Goal: Navigation & Orientation: Find specific page/section

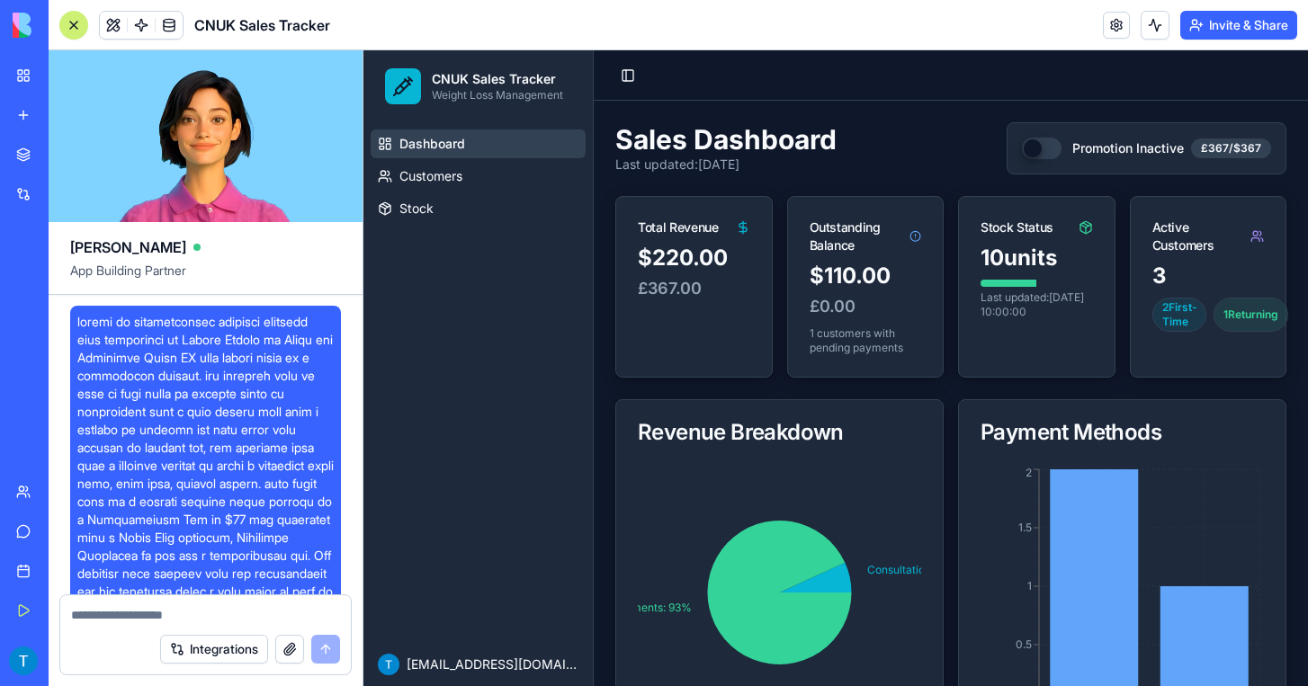
scroll to position [2889, 0]
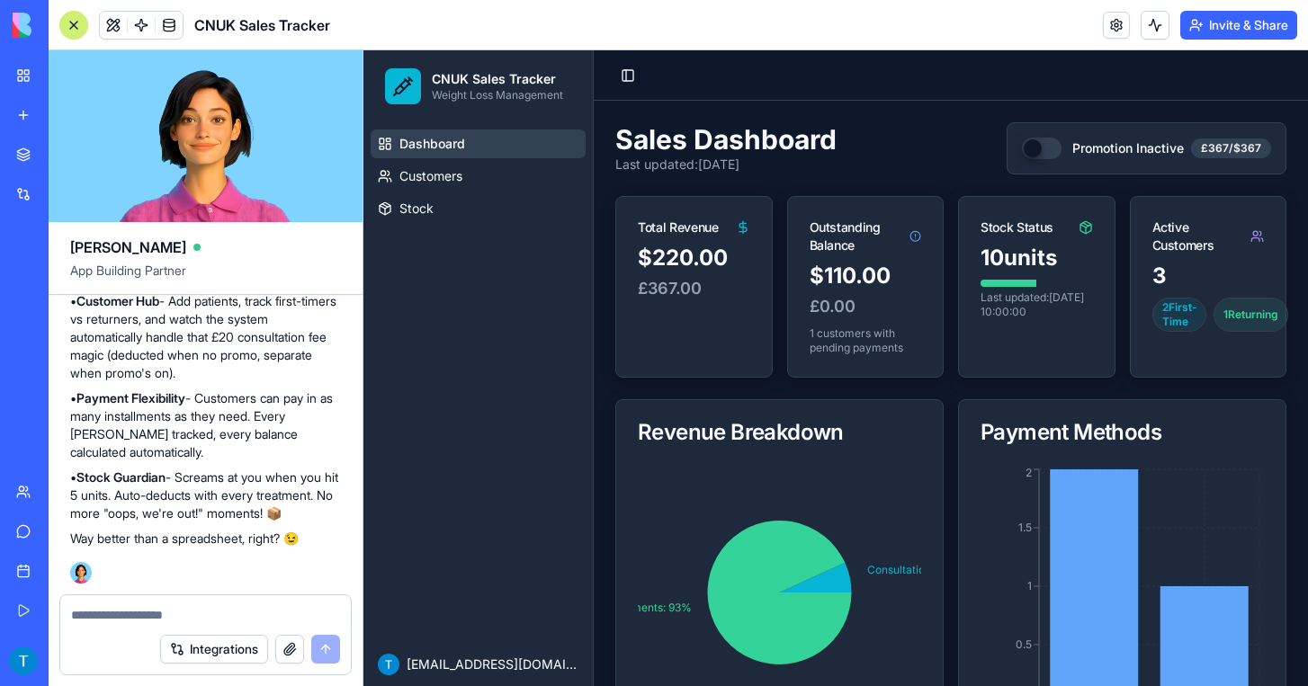
click at [1220, 34] on button "Invite & Share" at bounding box center [1238, 25] width 117 height 29
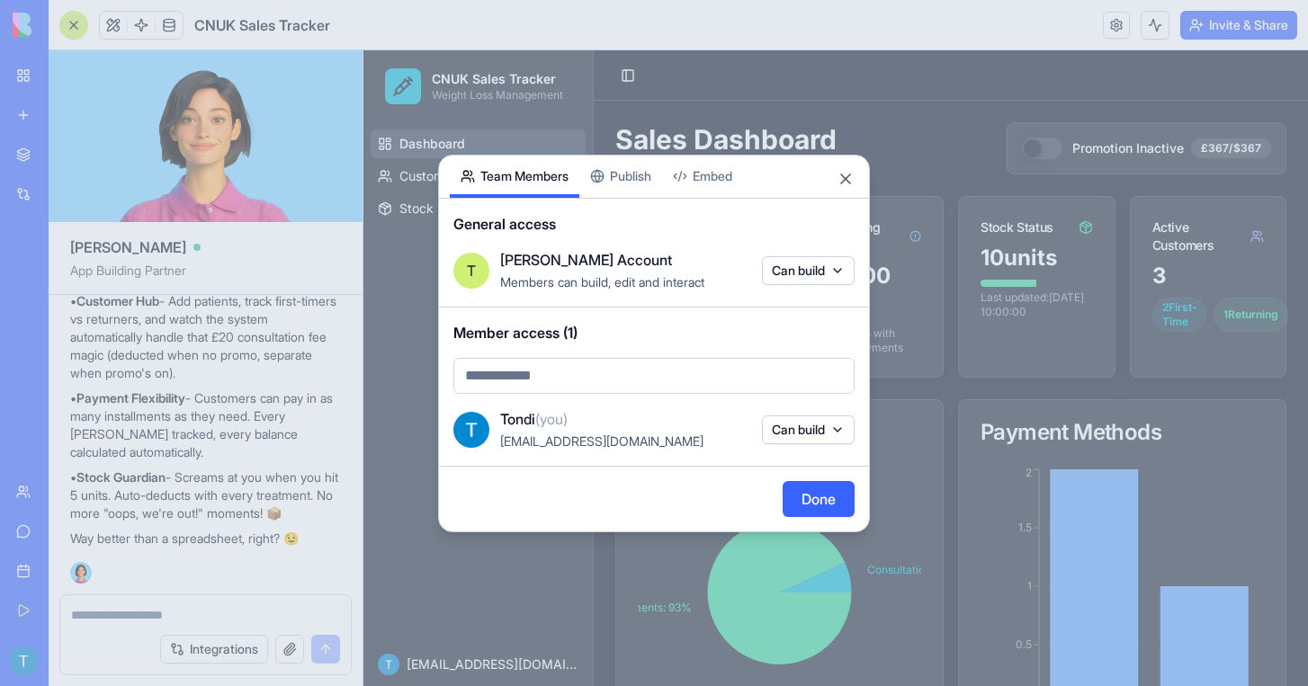
click at [840, 431] on button "Can build" at bounding box center [808, 430] width 93 height 29
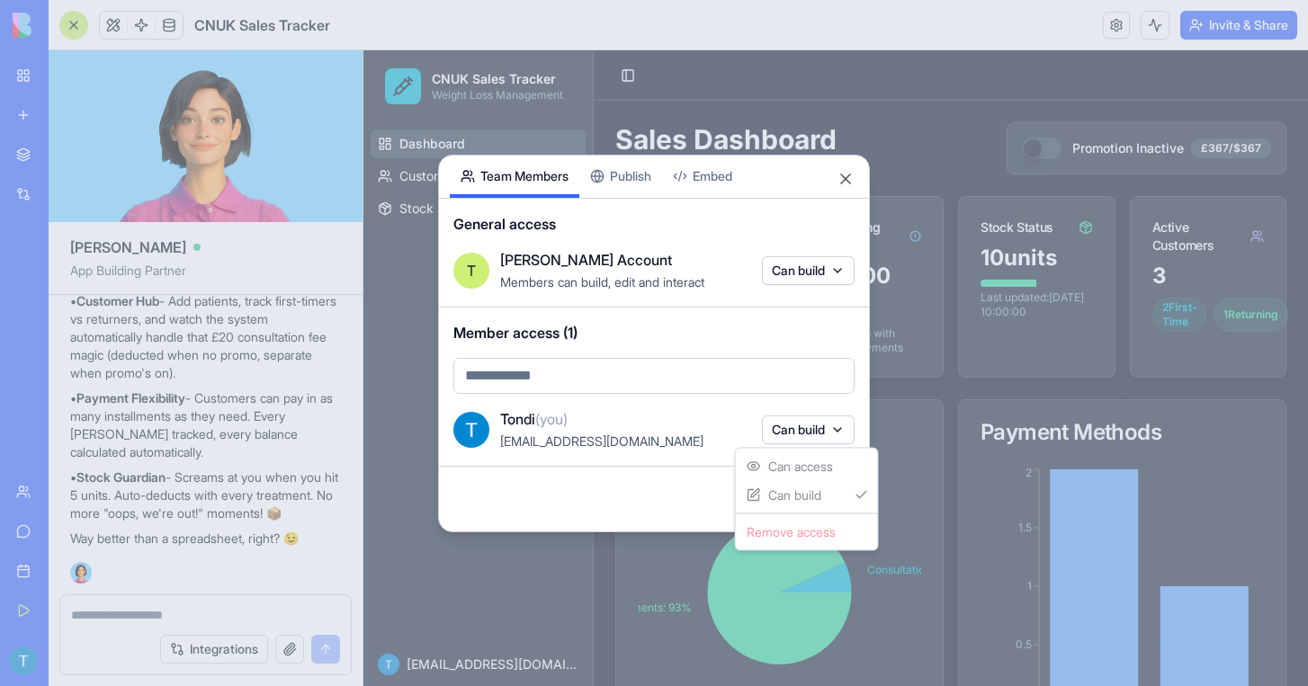
click at [323, 389] on div at bounding box center [654, 343] width 1308 height 686
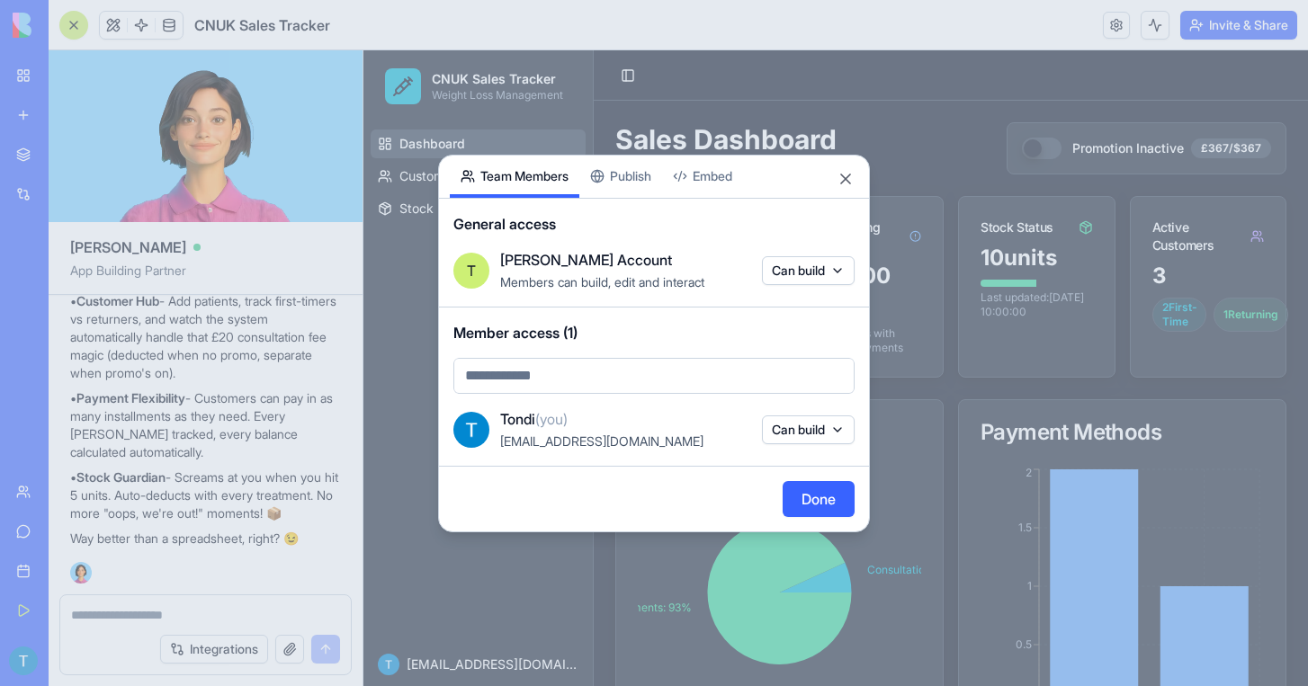
click at [842, 181] on button "Close" at bounding box center [846, 179] width 18 height 18
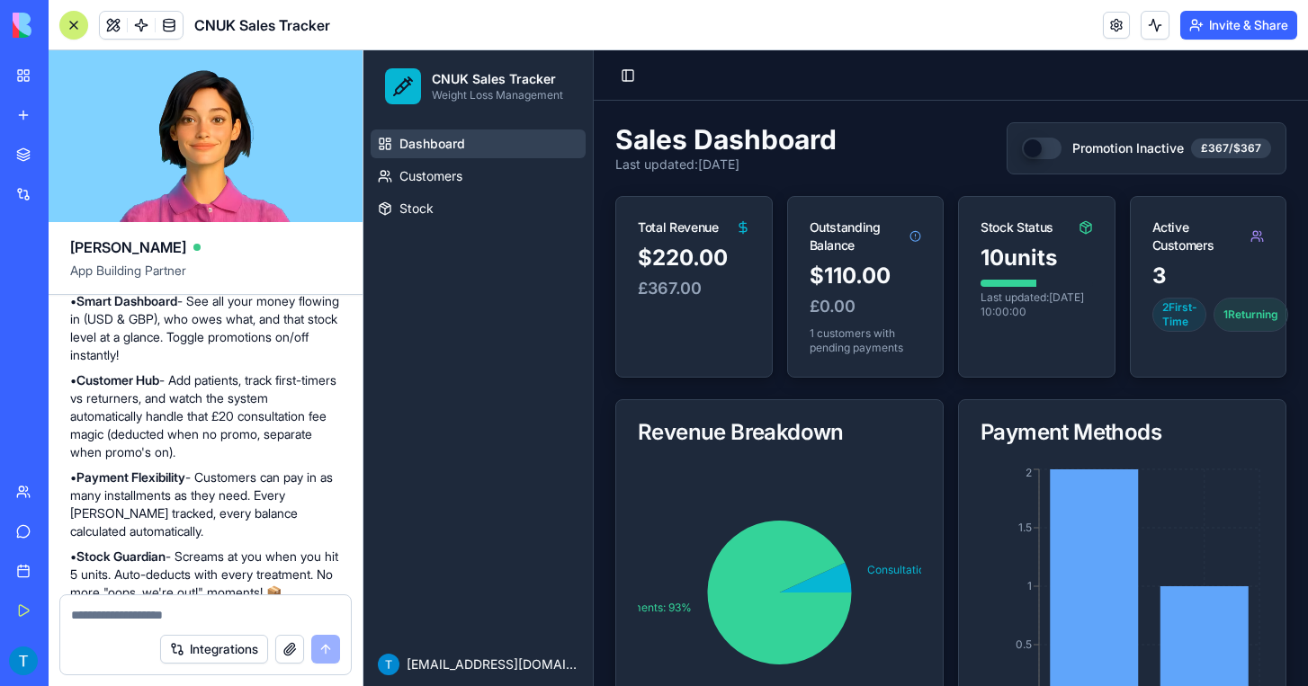
scroll to position [2675, 0]
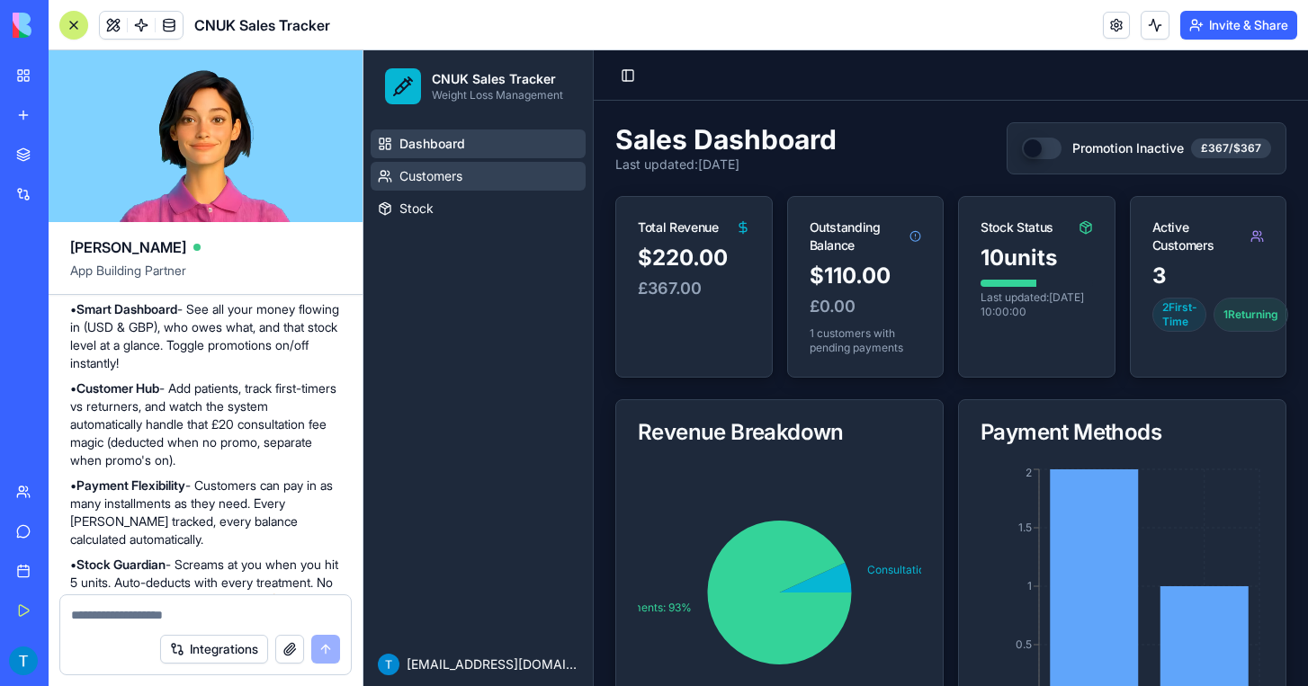
click at [446, 171] on span "Customers" at bounding box center [430, 176] width 63 height 18
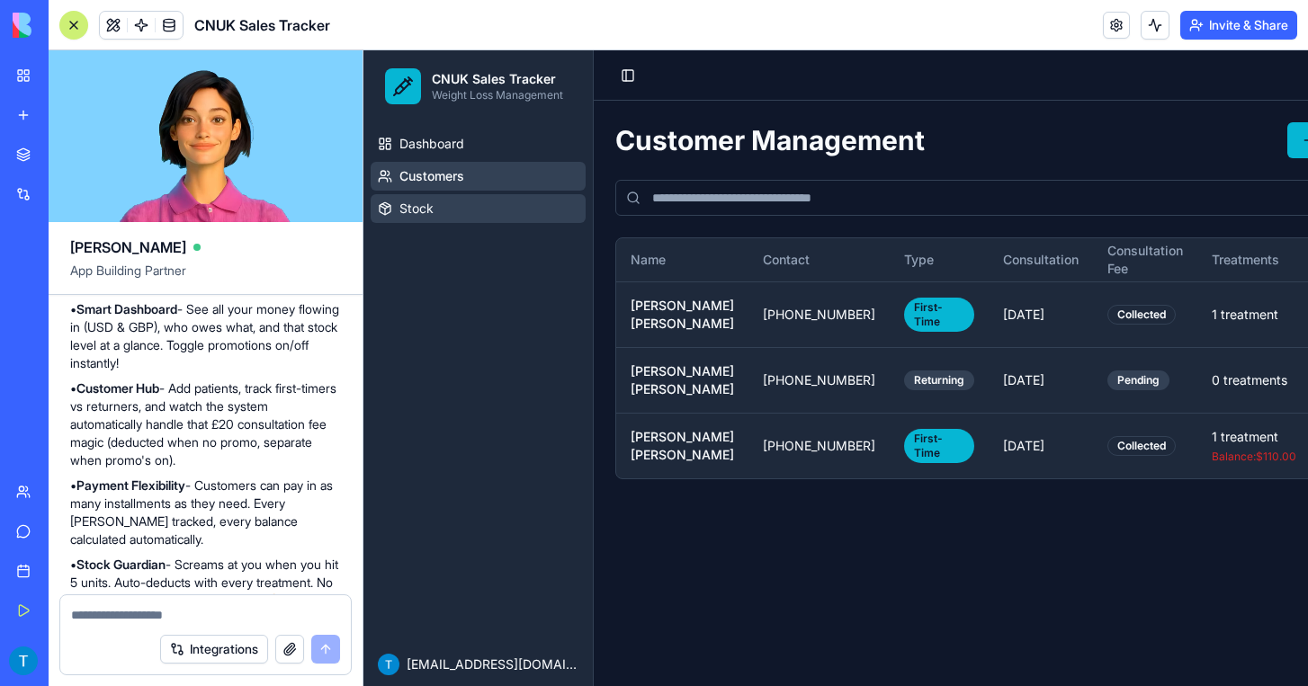
click at [412, 216] on span "Stock" at bounding box center [416, 209] width 34 height 18
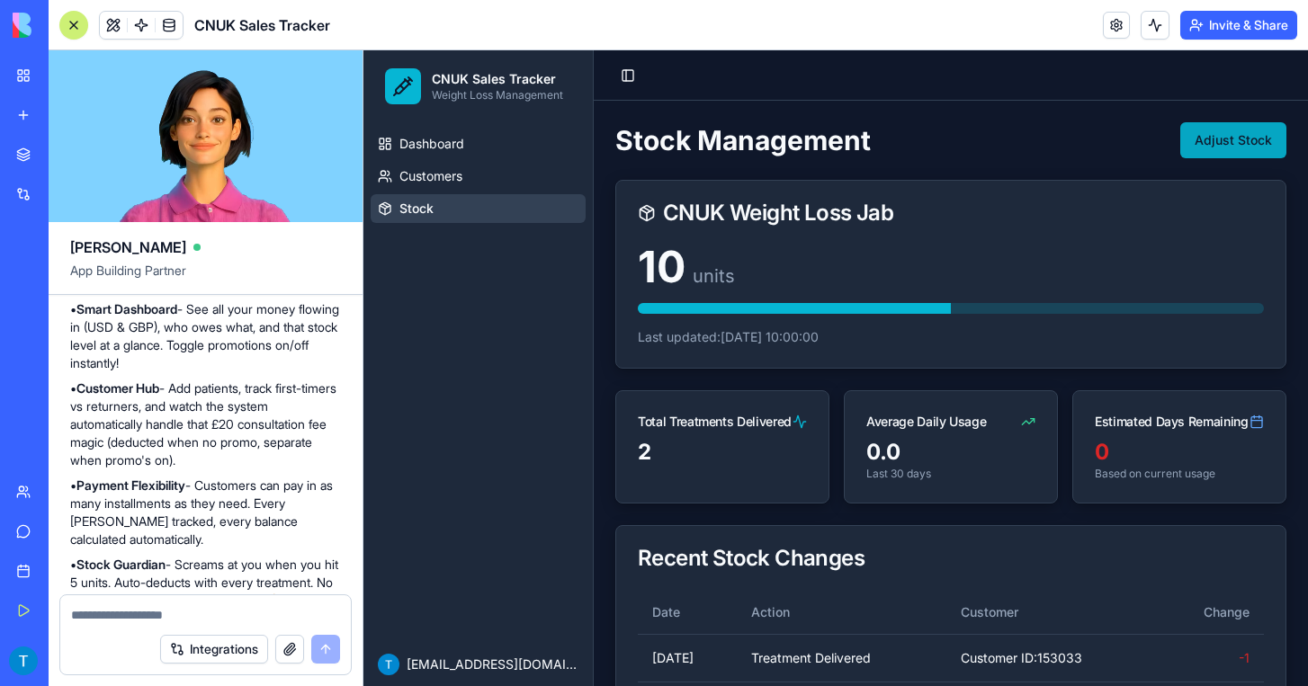
click at [1207, 144] on button "Adjust Stock" at bounding box center [1233, 140] width 106 height 36
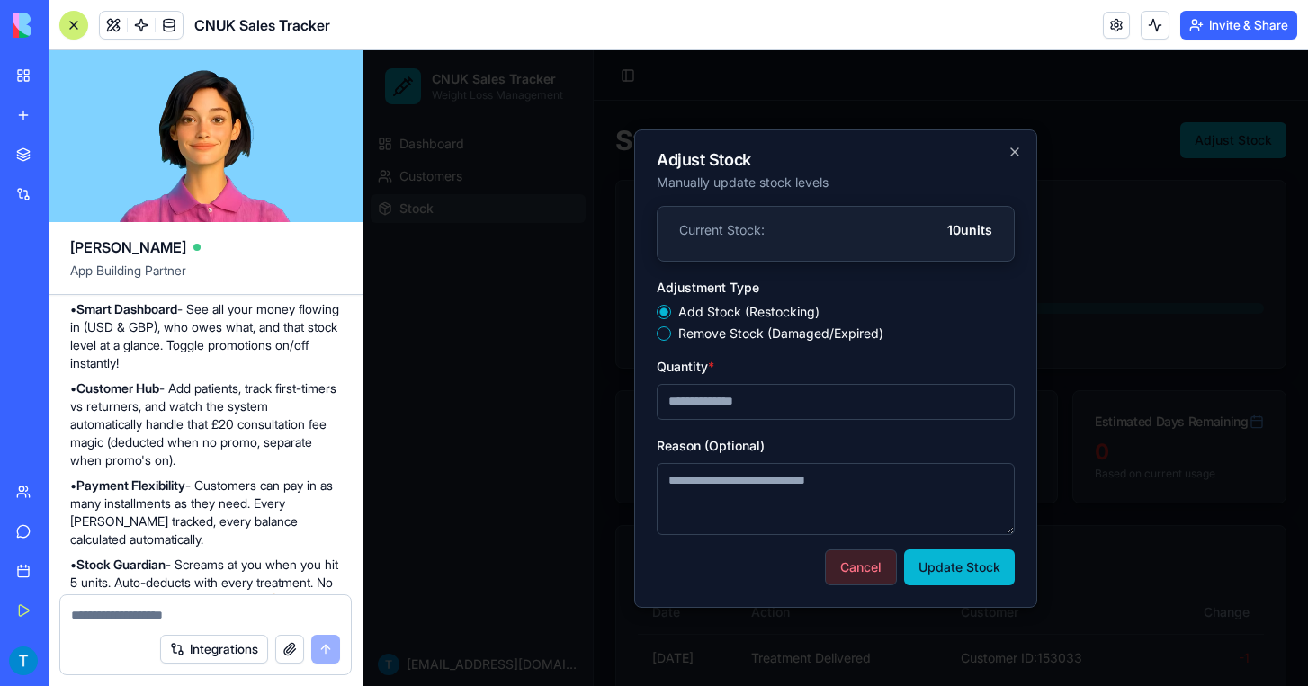
click at [847, 566] on button "Cancel" at bounding box center [861, 568] width 72 height 36
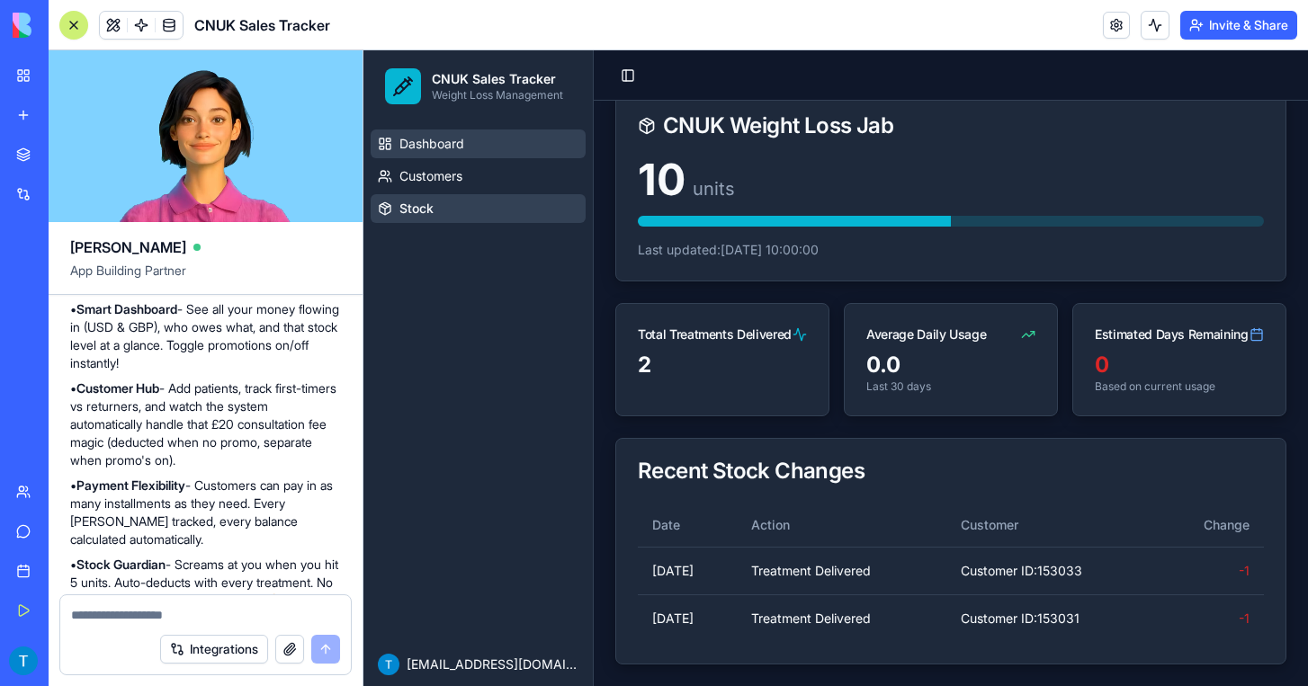
click at [436, 144] on span "Dashboard" at bounding box center [431, 144] width 65 height 18
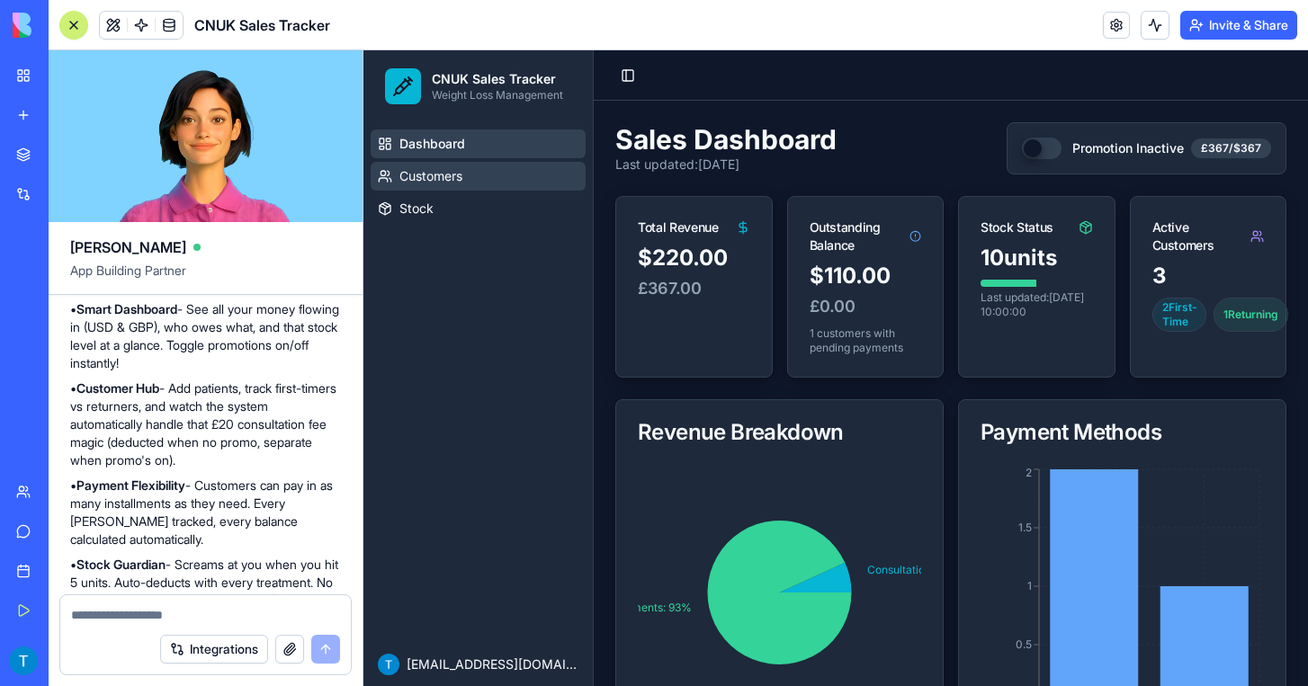
click at [453, 175] on span "Customers" at bounding box center [430, 176] width 63 height 18
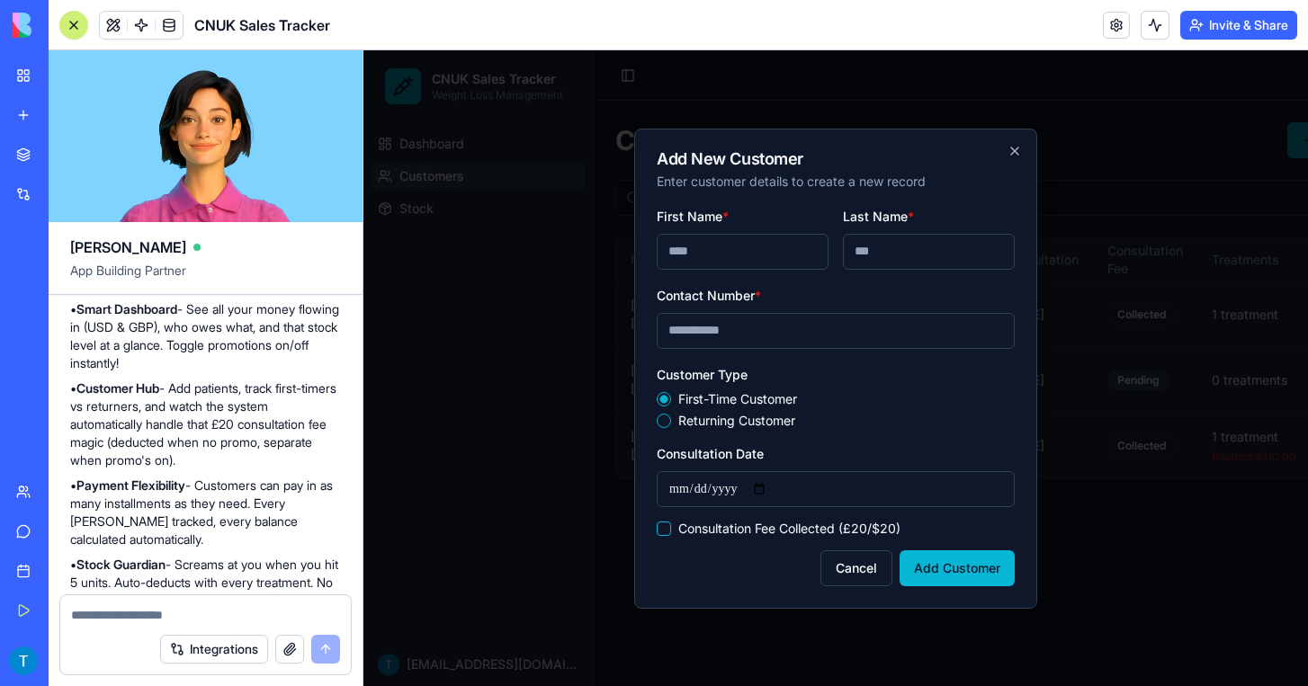
click at [668, 418] on button "Returning Customer" at bounding box center [664, 421] width 14 height 14
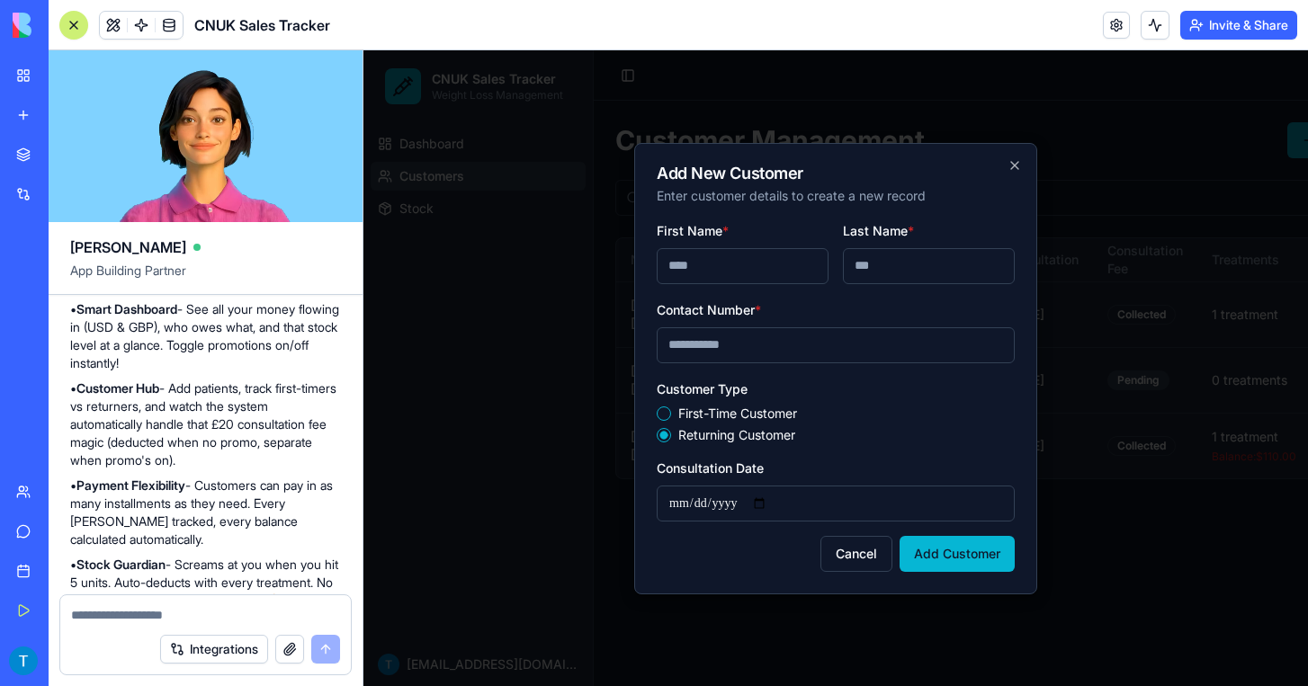
click at [665, 415] on button "First-Time Customer" at bounding box center [664, 414] width 14 height 14
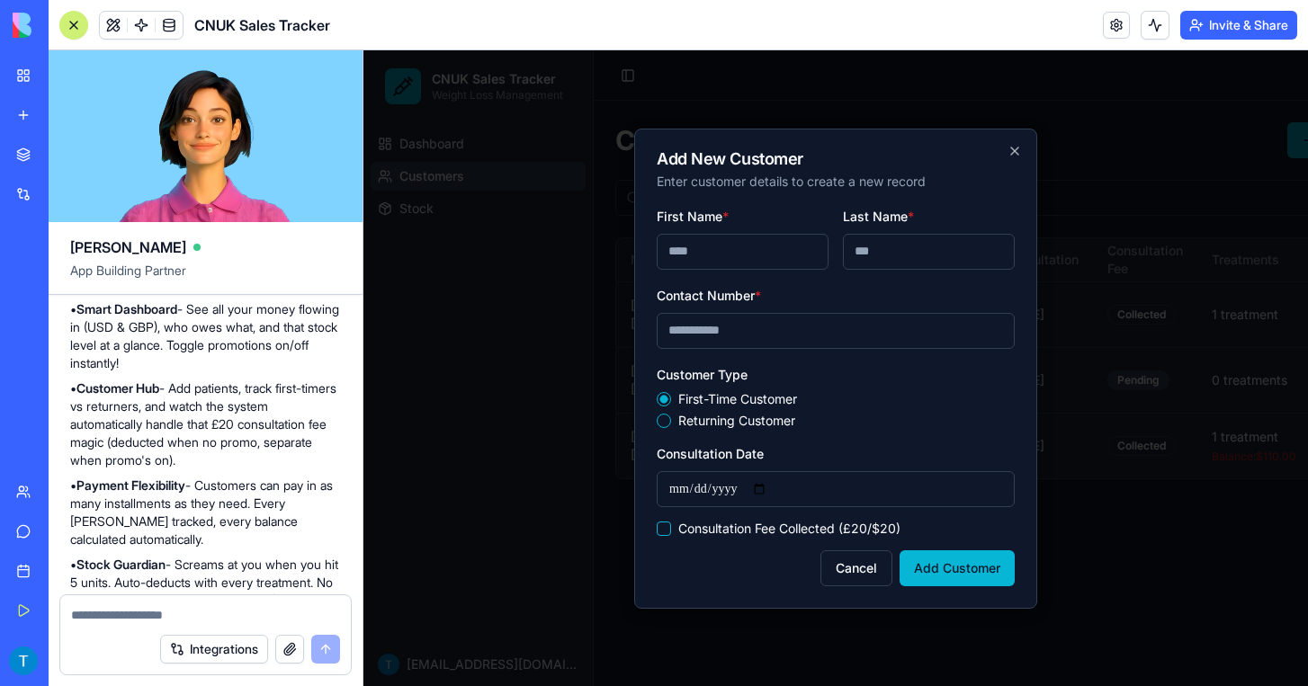
click at [108, 654] on span "Business Trial 7 days left" at bounding box center [88, 661] width 78 height 36
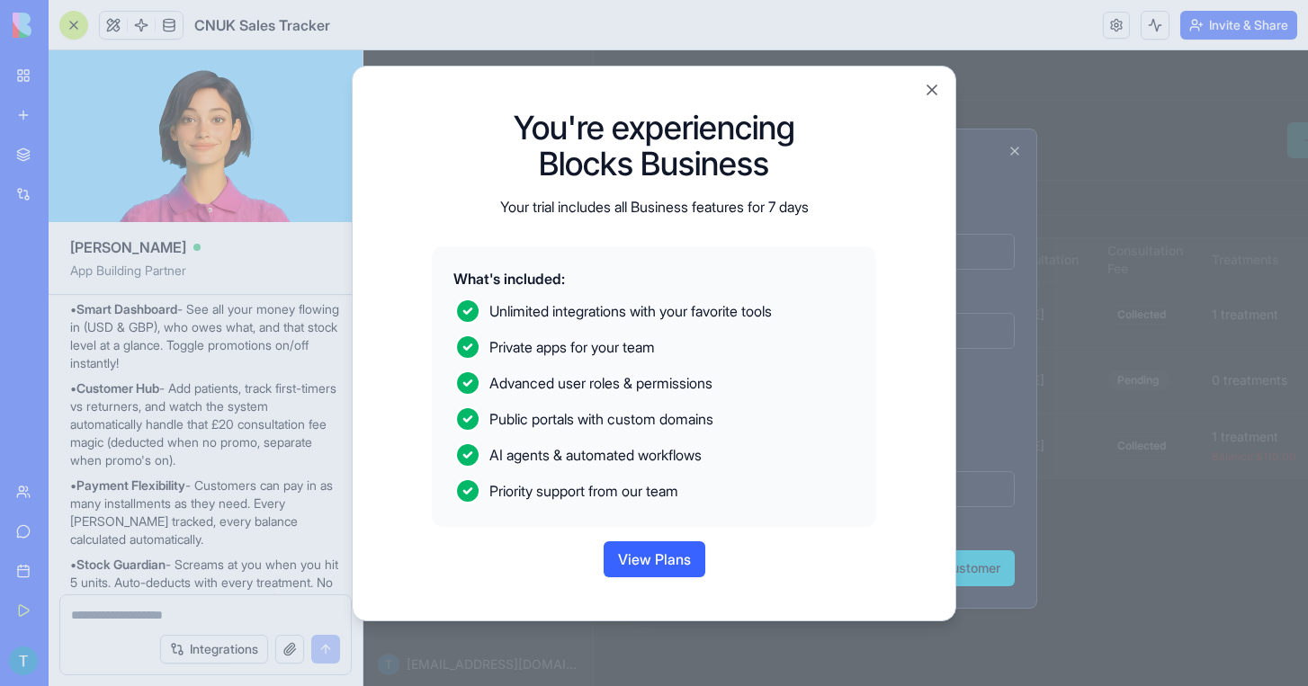
click at [639, 555] on button "View Plans" at bounding box center [655, 560] width 102 height 36
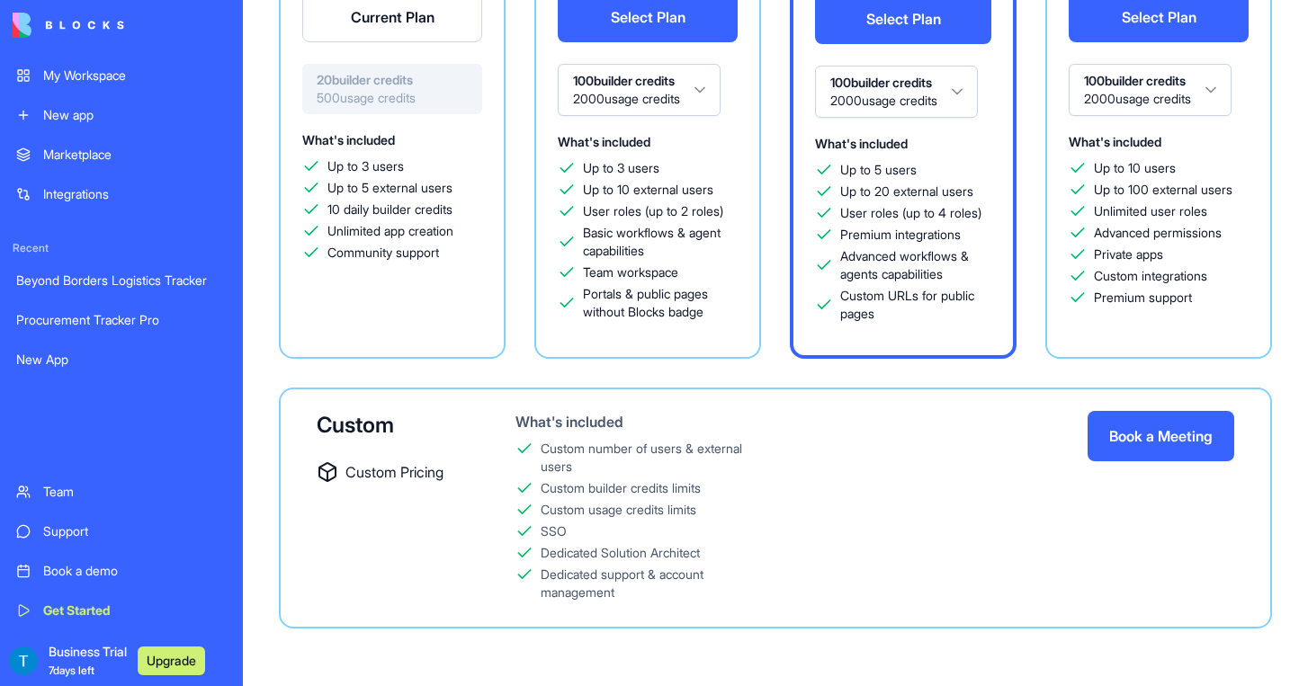
click at [144, 275] on div "Beyond Borders Logistics Tracker" at bounding box center [121, 281] width 211 height 18
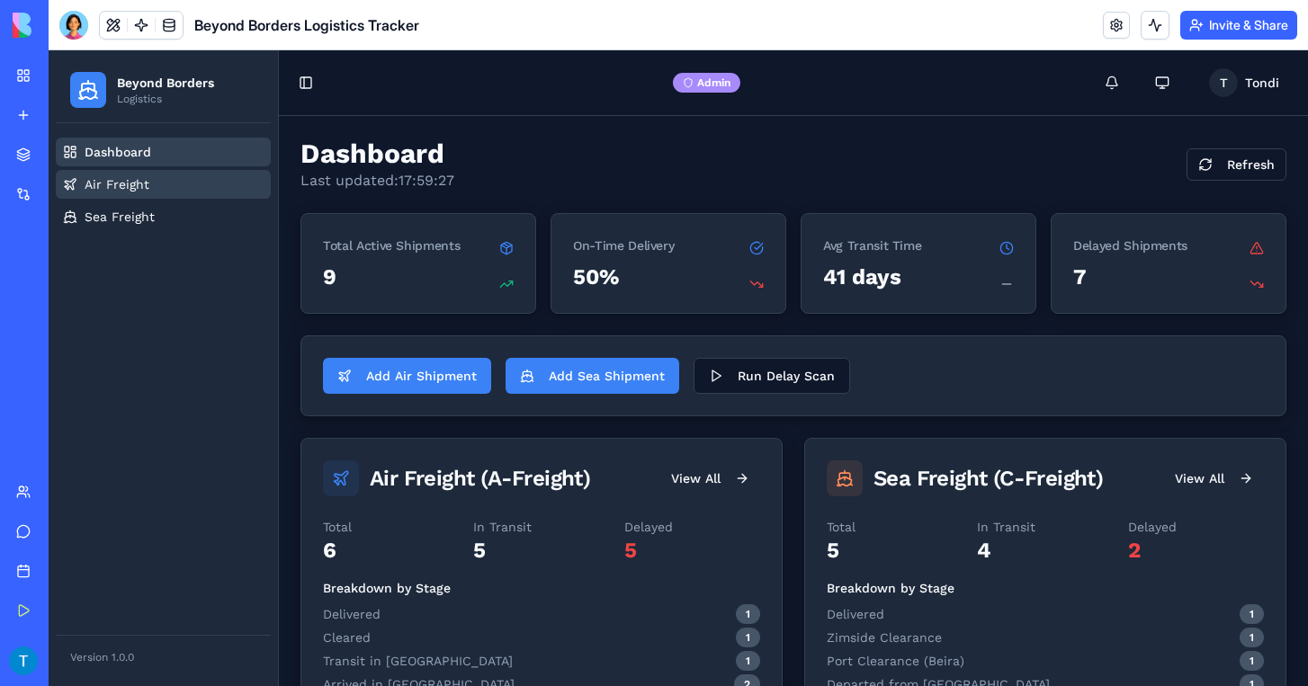
click at [168, 183] on link "Air Freight" at bounding box center [163, 184] width 215 height 29
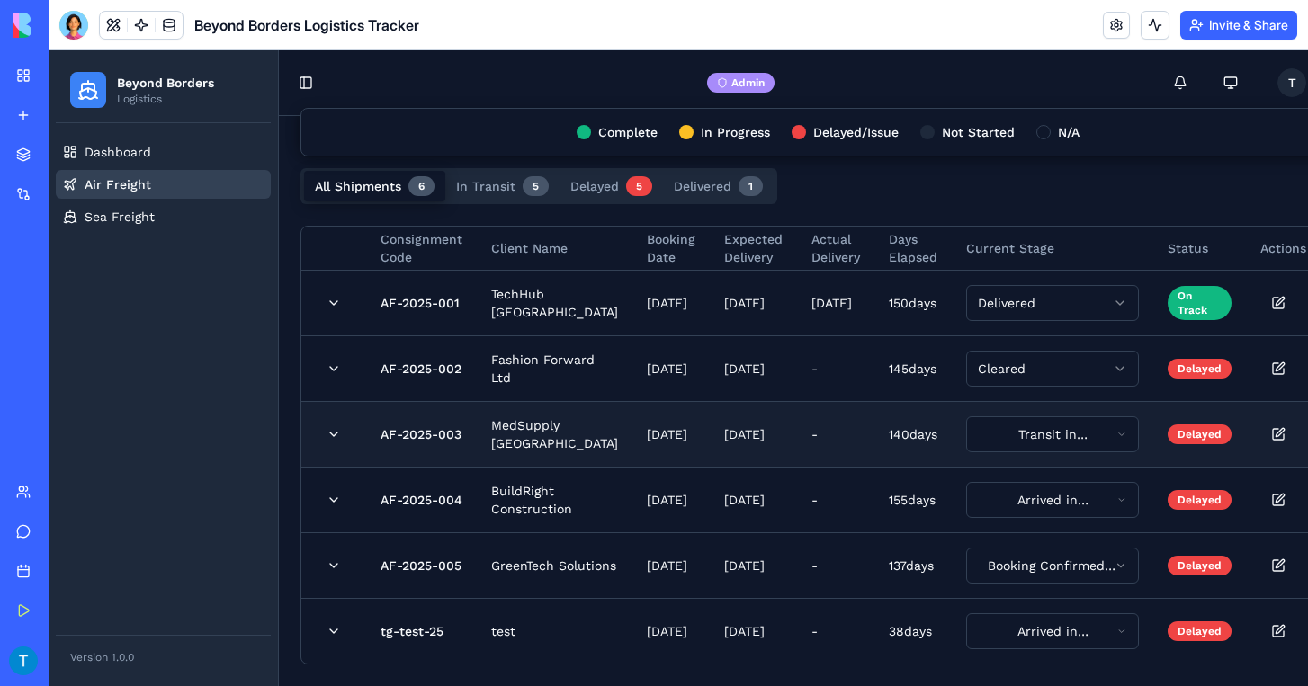
scroll to position [243, 0]
click at [155, 218] on link "Sea Freight" at bounding box center [163, 216] width 215 height 29
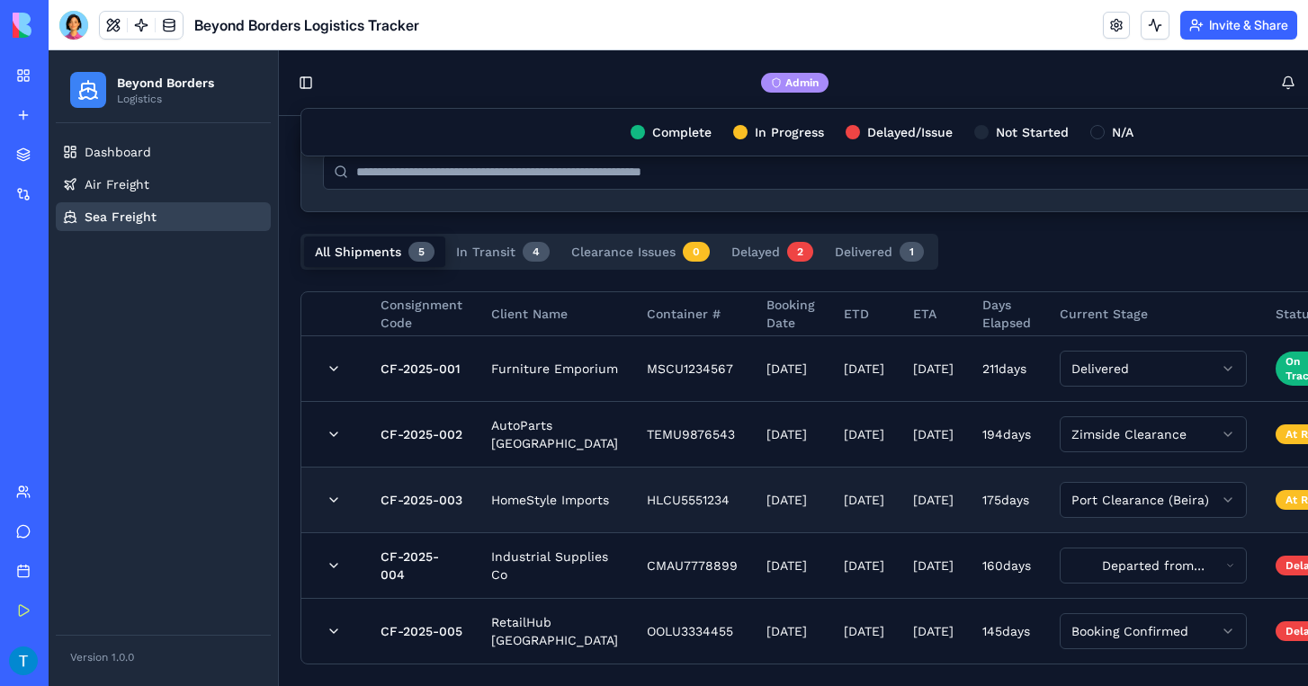
scroll to position [182, 0]
